Goal: Transaction & Acquisition: Book appointment/travel/reservation

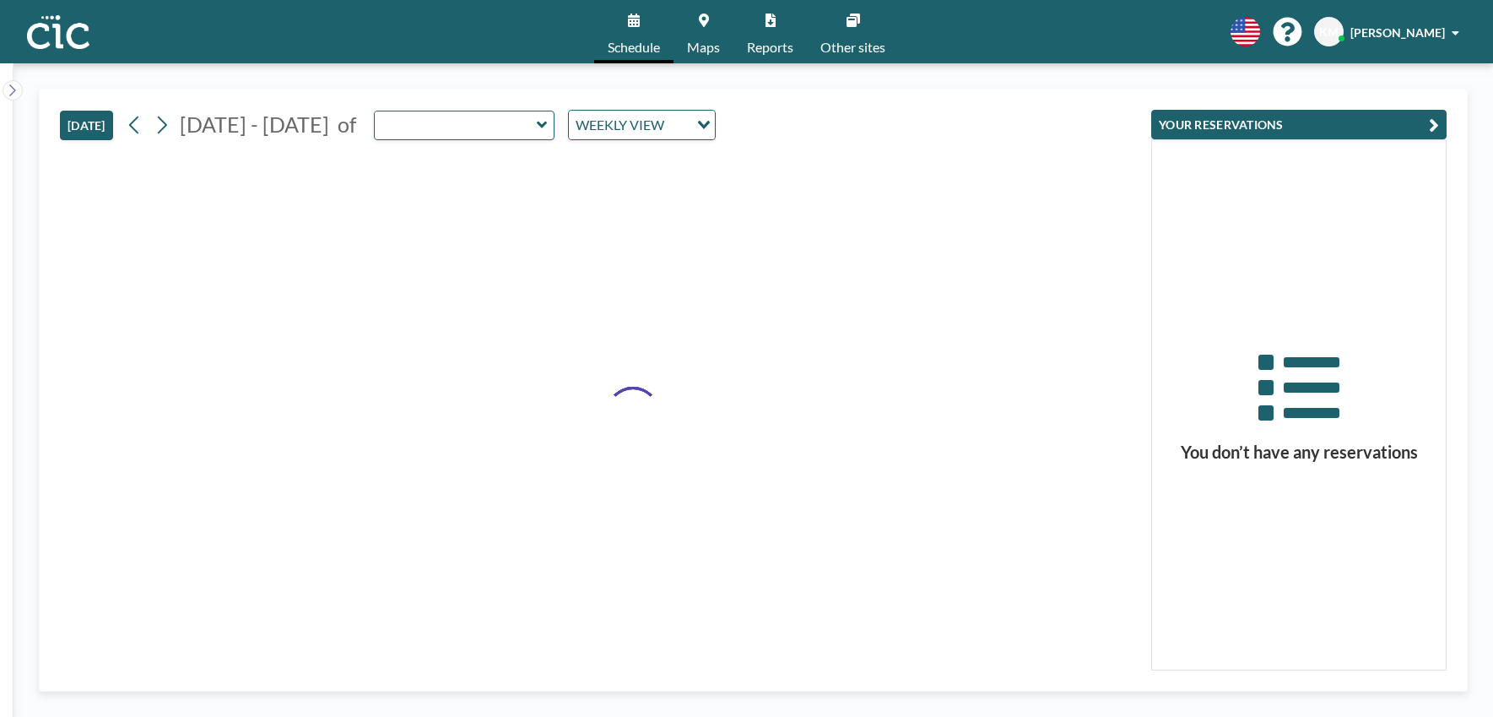
type input "Hane"
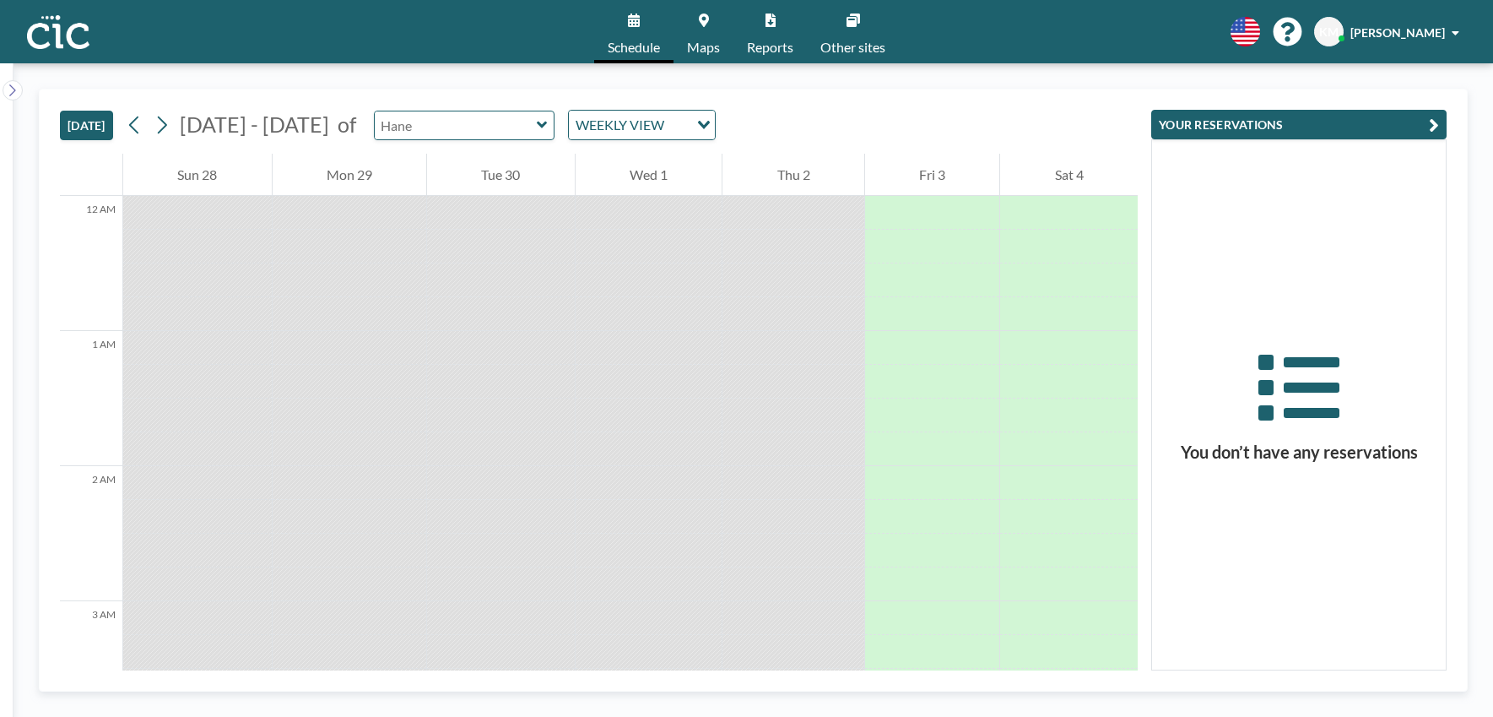
click at [468, 122] on input "text" at bounding box center [456, 125] width 162 height 28
type input "Suzuran"
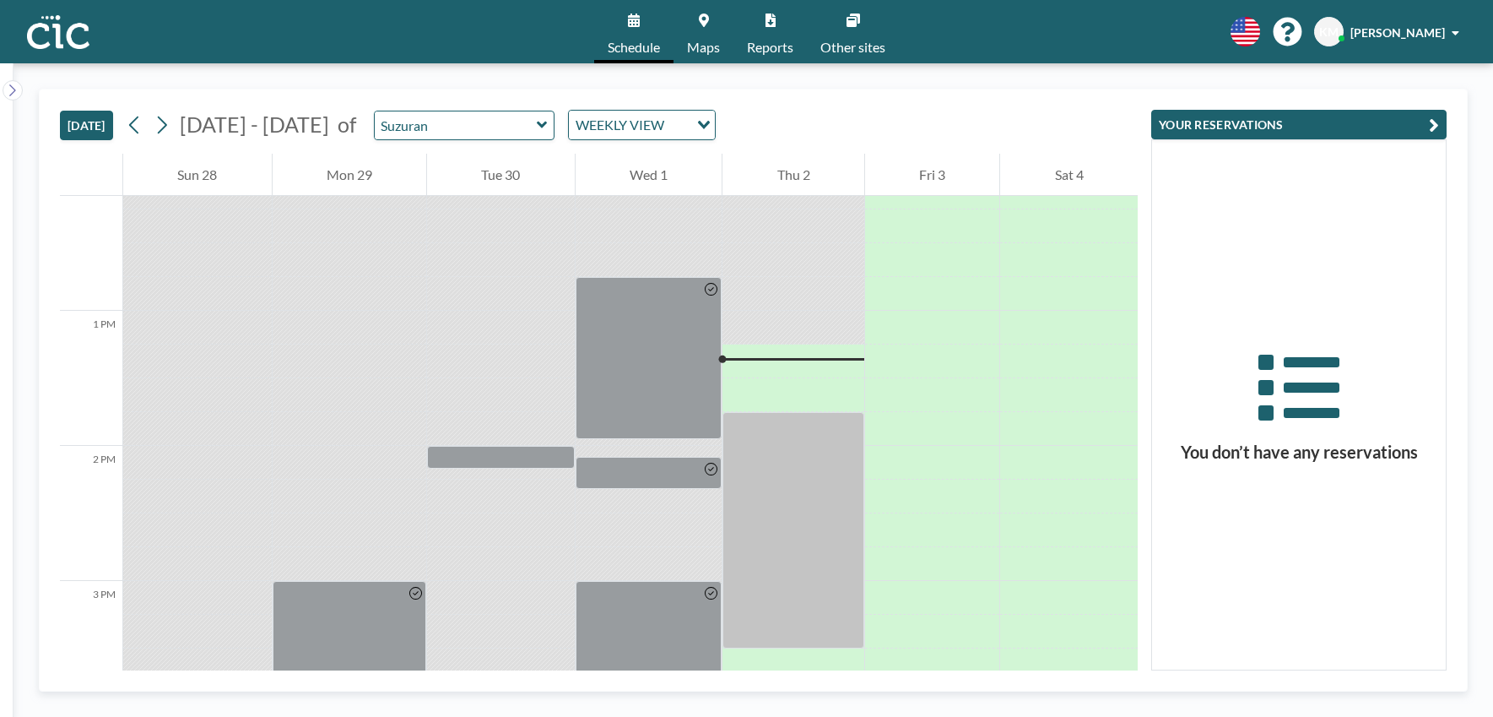
scroll to position [1638, 0]
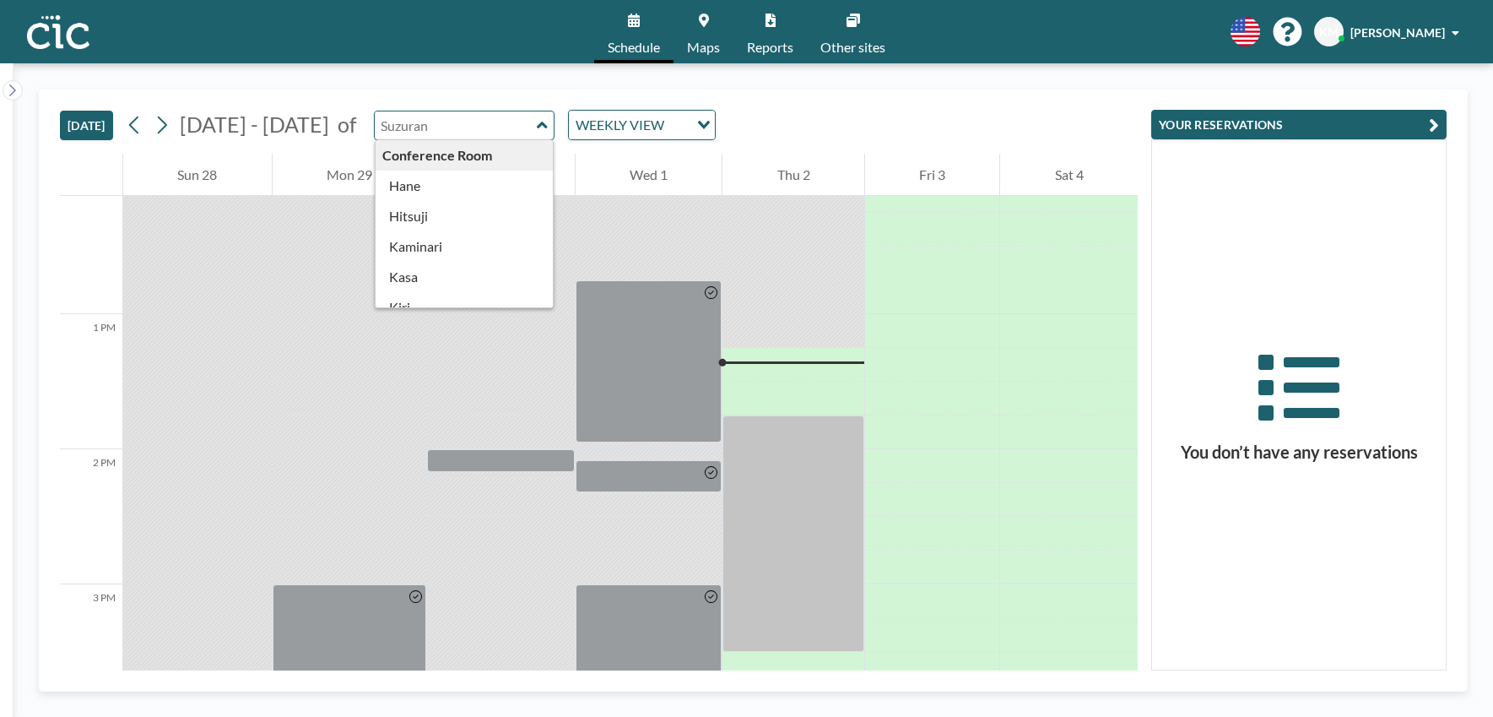
click at [457, 122] on input "text" at bounding box center [456, 125] width 162 height 28
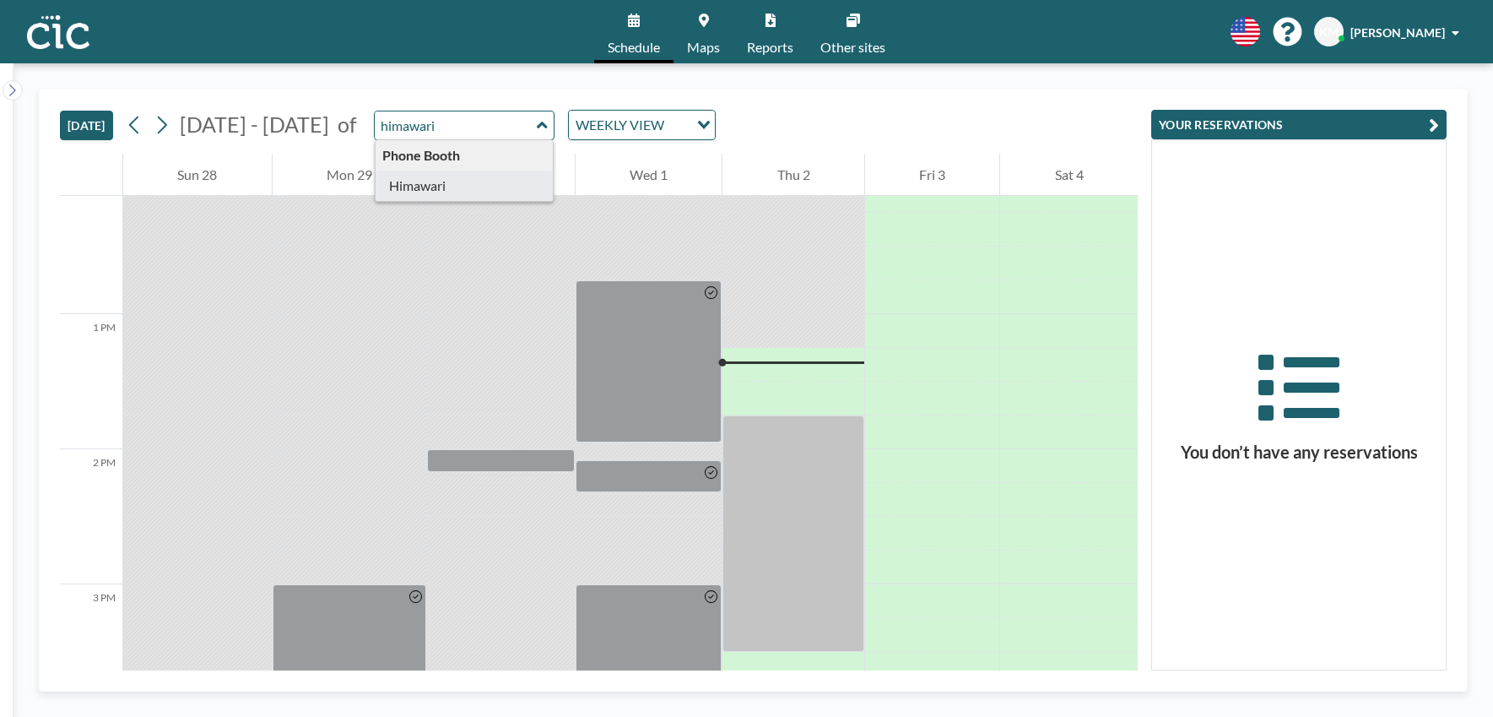
type input "Himawari"
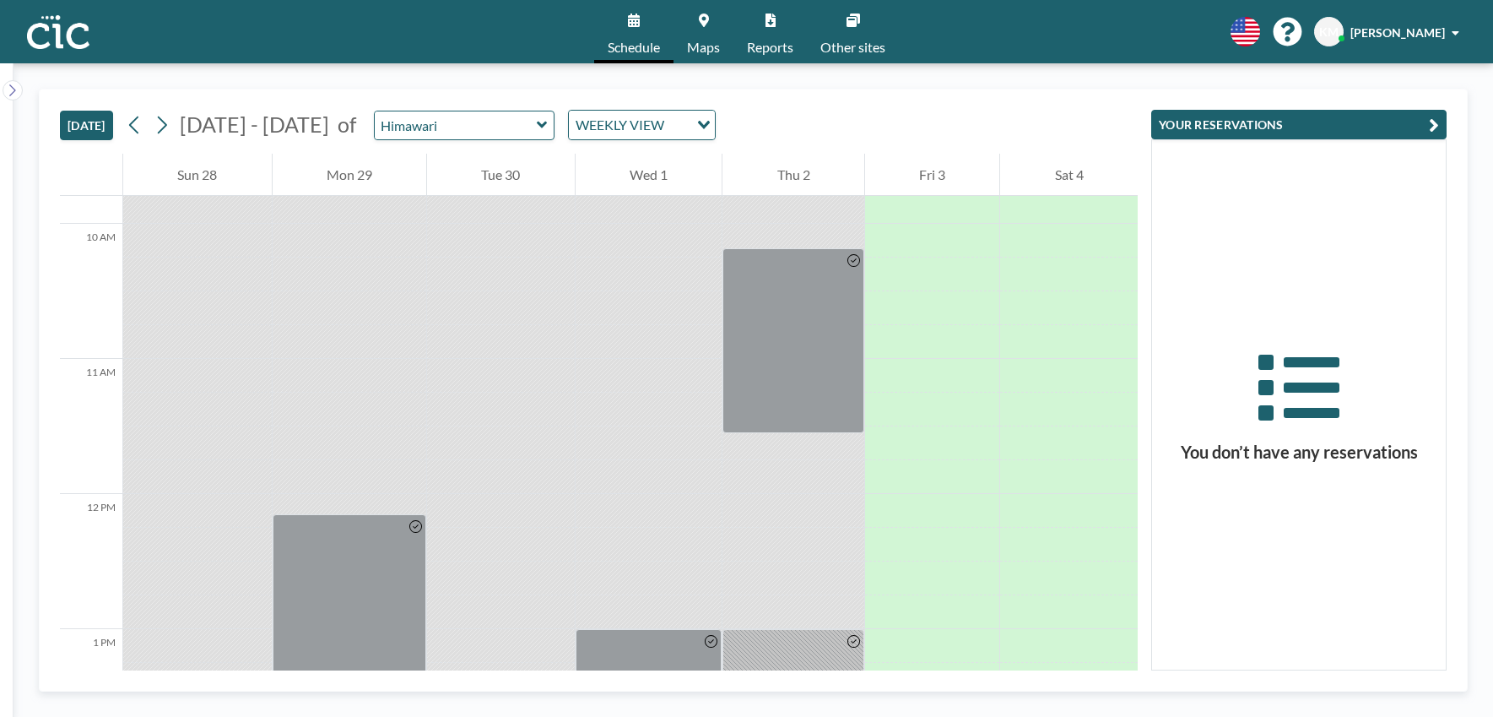
scroll to position [1273, 0]
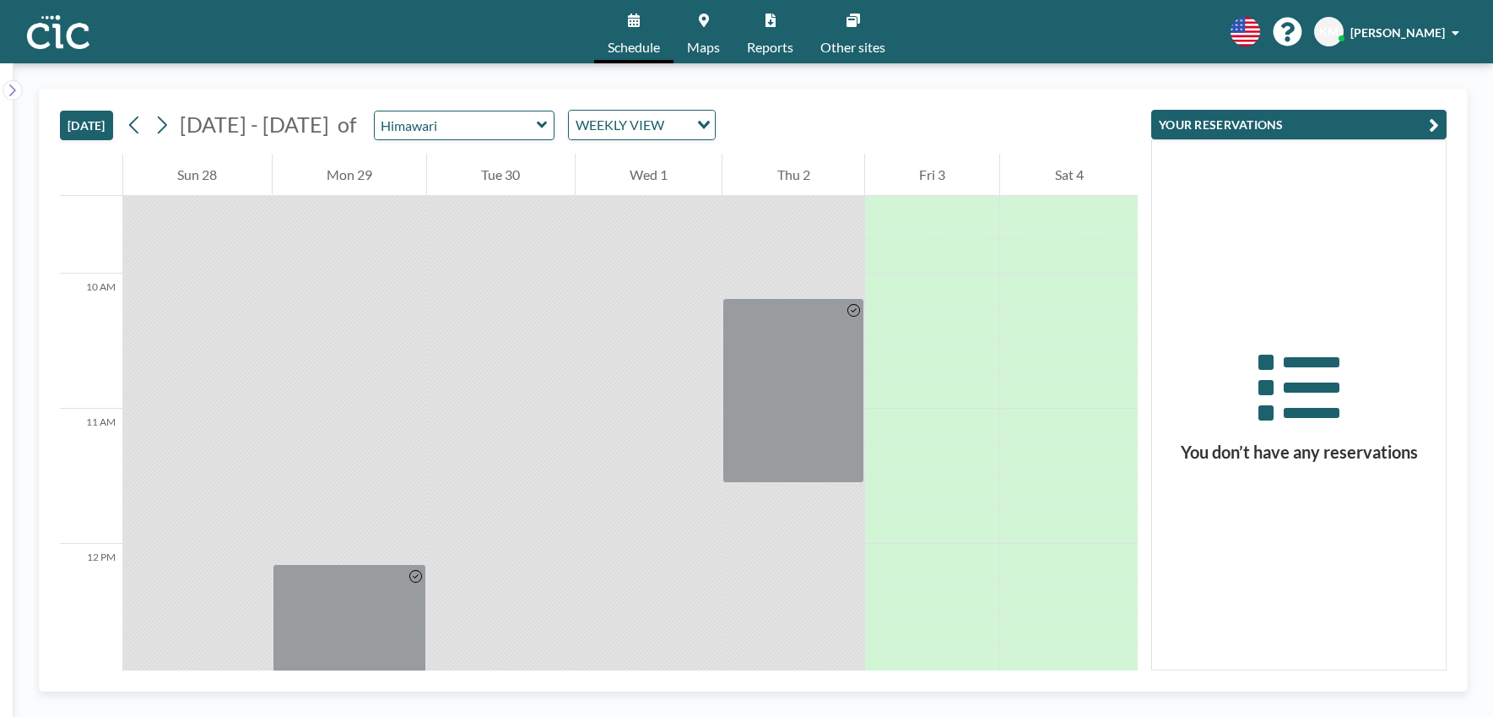
click at [698, 58] on link "Maps" at bounding box center [704, 31] width 60 height 63
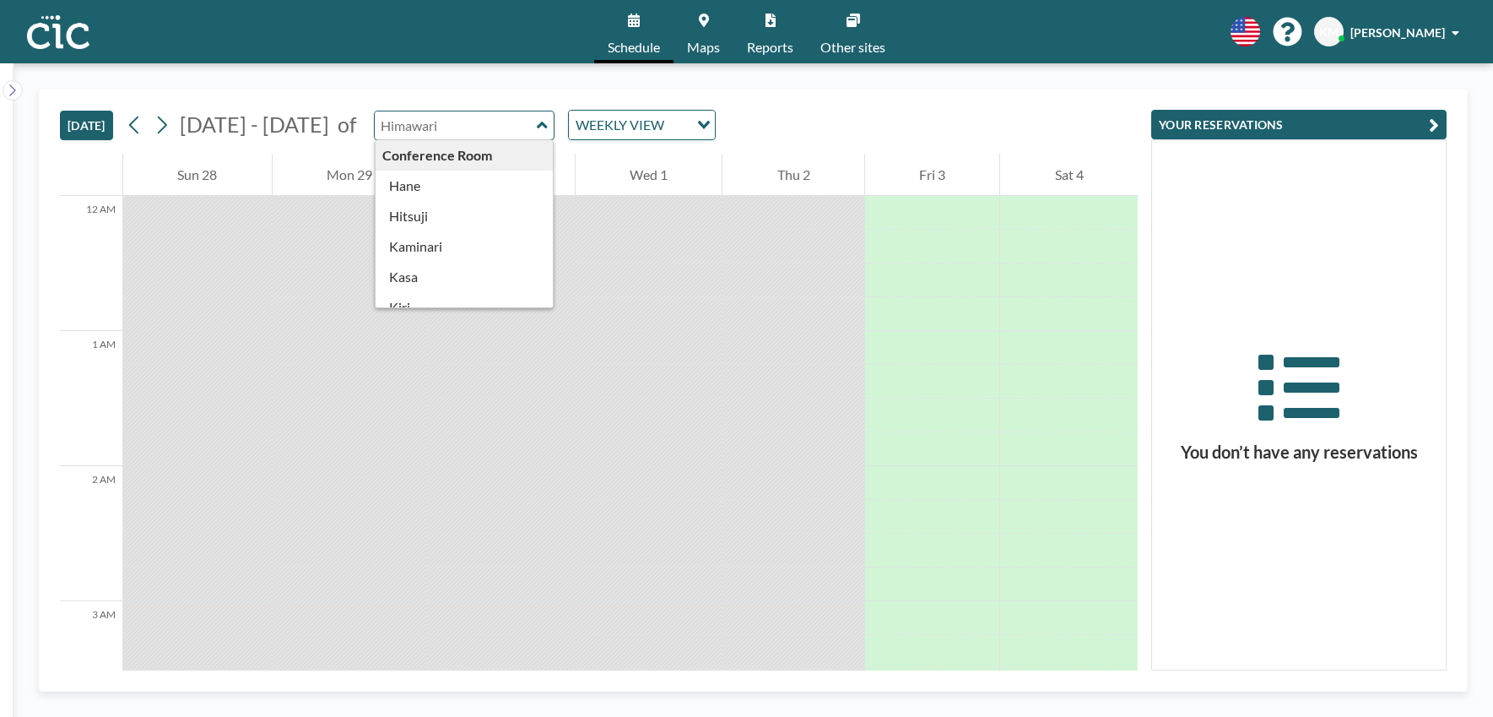
click at [452, 123] on input "text" at bounding box center [456, 125] width 162 height 28
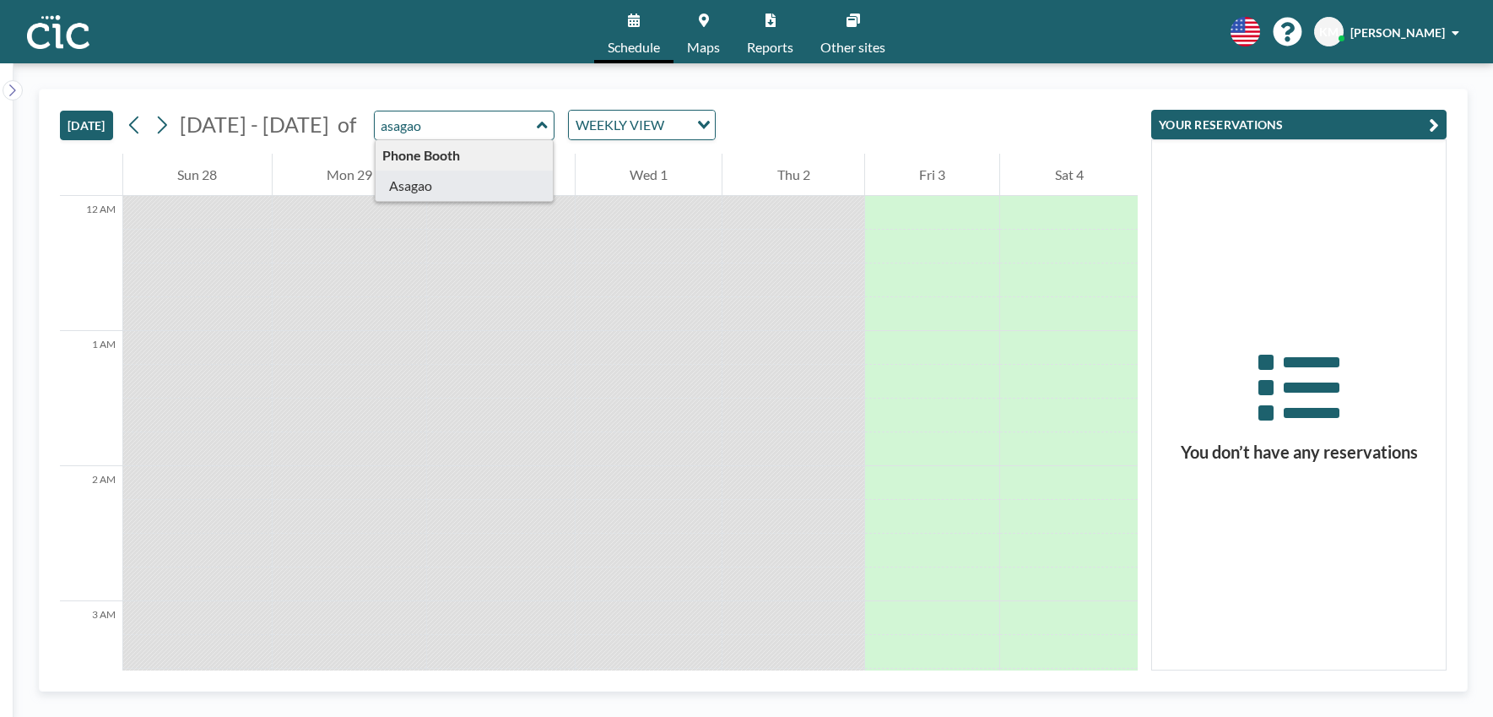
type input "Asagao"
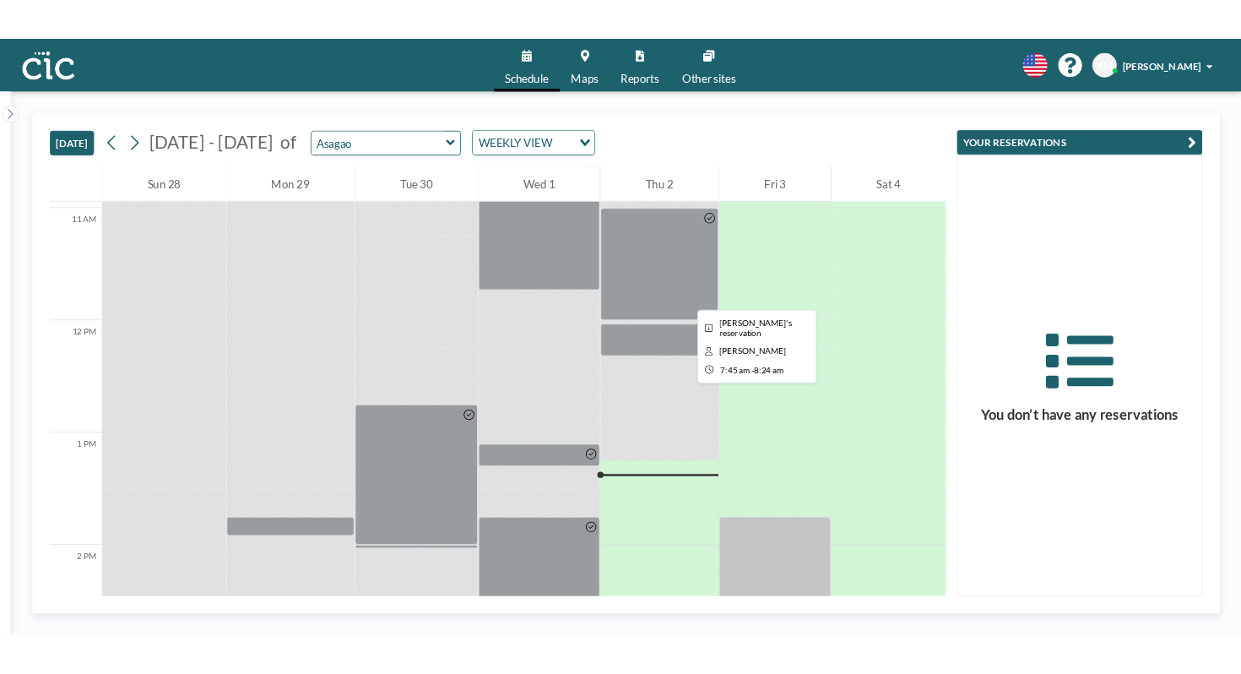
scroll to position [1695, 0]
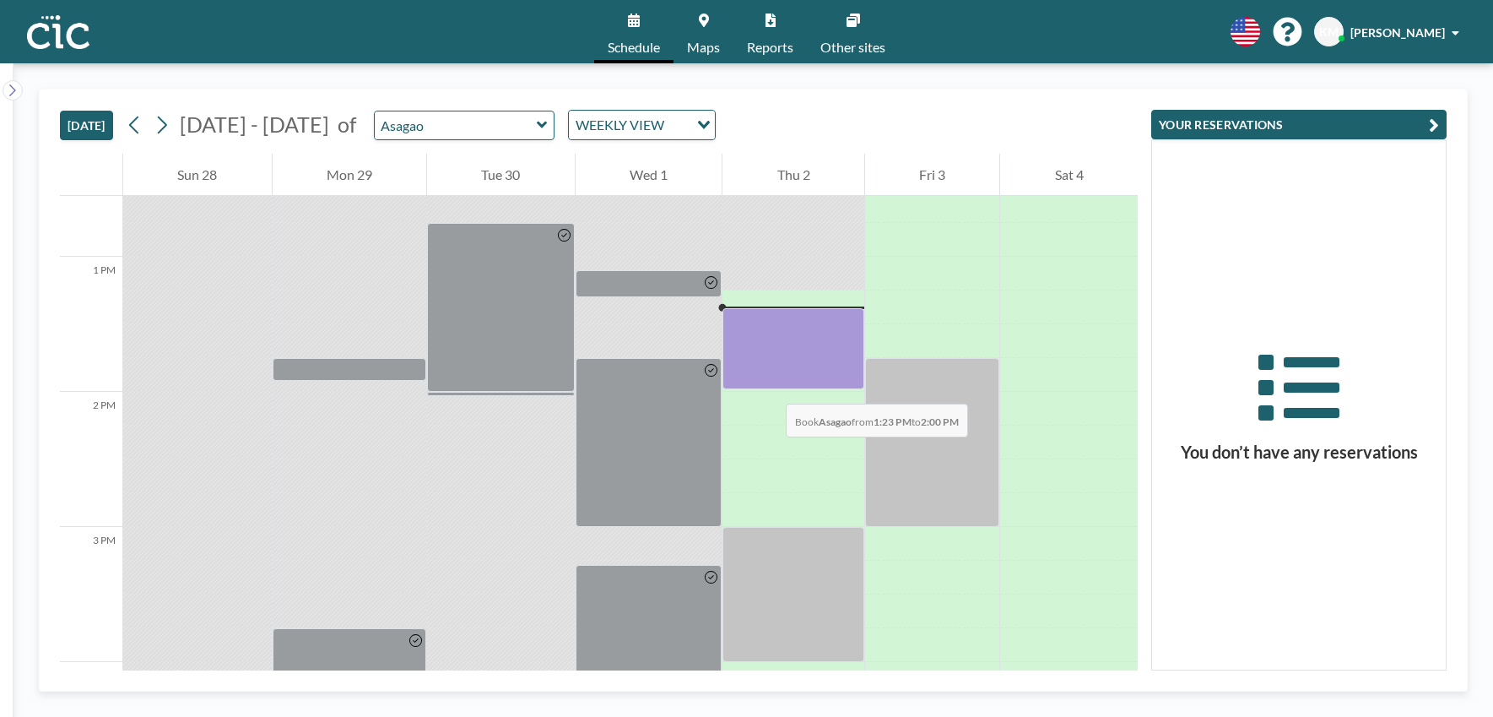
drag, startPoint x: 778, startPoint y: 322, endPoint x: 769, endPoint y: 391, distance: 69.8
click at [769, 391] on div at bounding box center [794, 122] width 142 height 3242
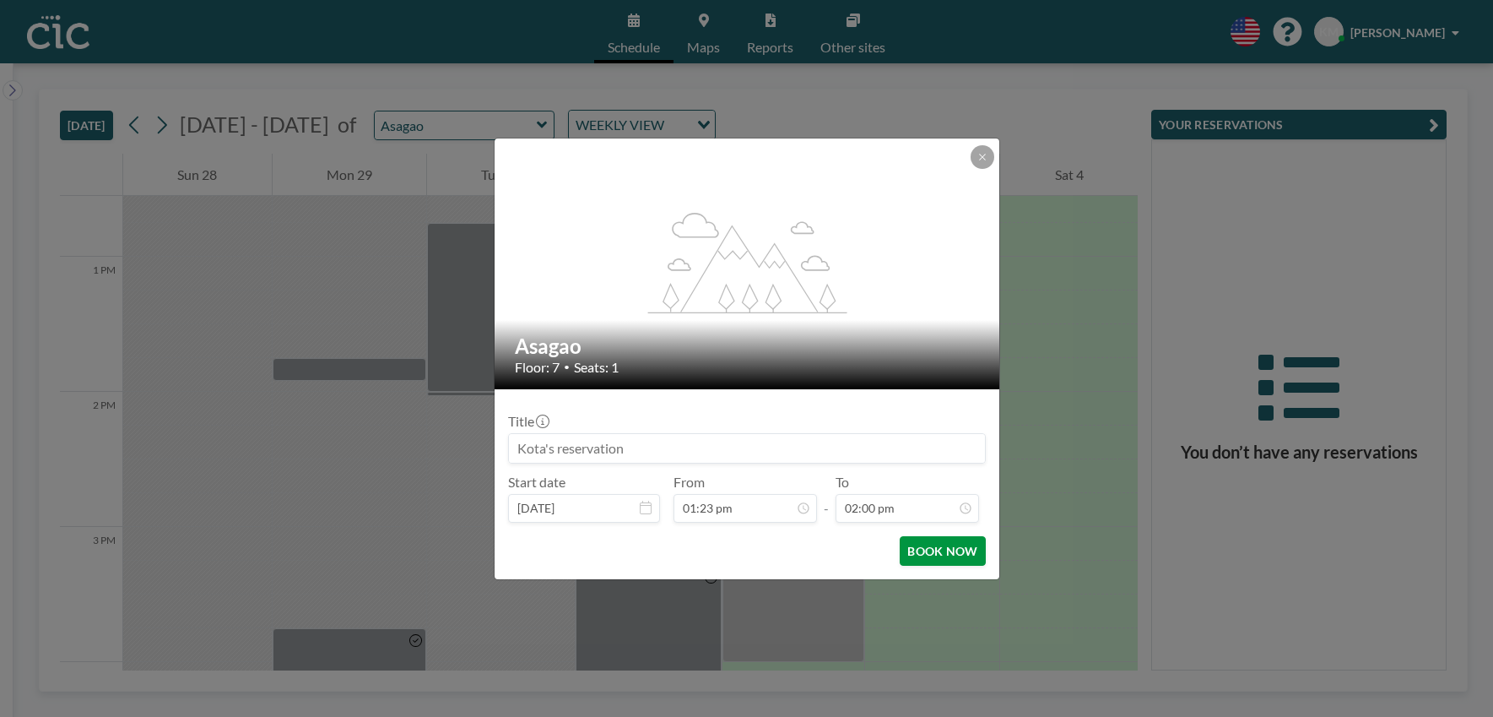
click at [929, 550] on button "BOOK NOW" at bounding box center [942, 551] width 85 height 30
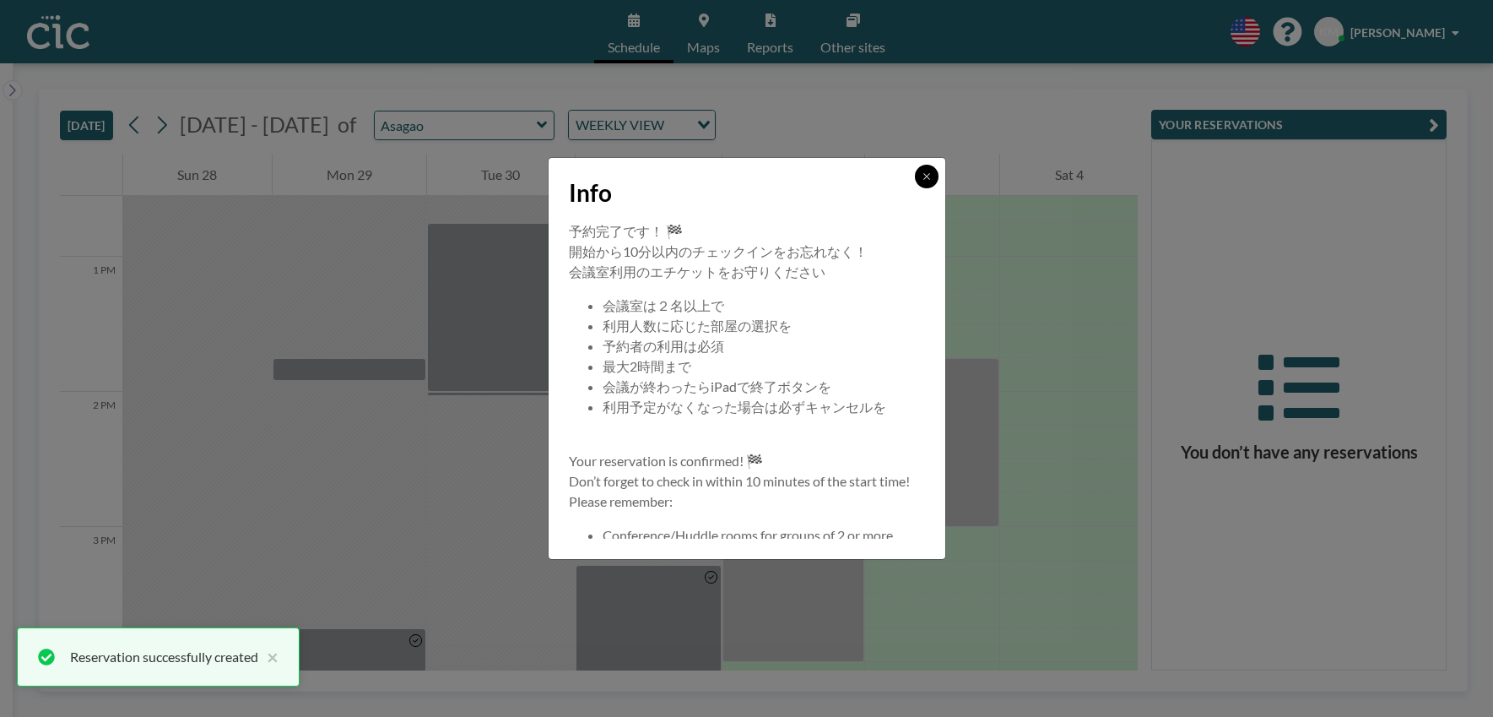
click at [928, 181] on icon at bounding box center [927, 176] width 10 height 10
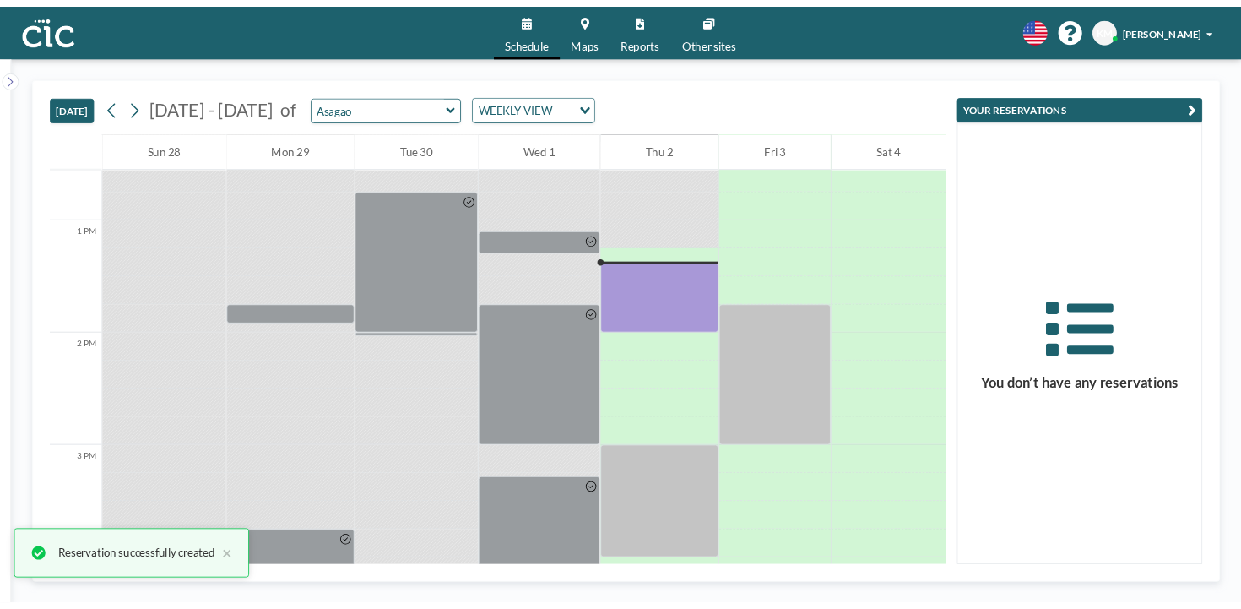
scroll to position [1695, 0]
